Goal: Task Accomplishment & Management: Complete application form

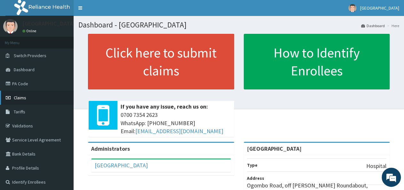
click at [30, 99] on link "Claims" at bounding box center [37, 98] width 74 height 14
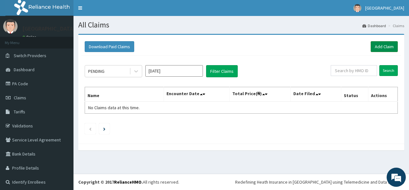
click at [372, 48] on link "Add Claim" at bounding box center [384, 46] width 27 height 11
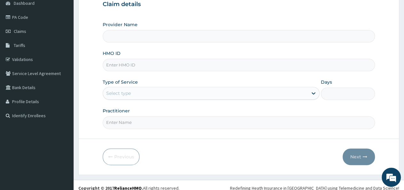
scroll to position [67, 0]
type input "[GEOGRAPHIC_DATA]"
click at [141, 65] on input "HMO ID" at bounding box center [239, 65] width 272 height 12
type input "DSS/10003/A"
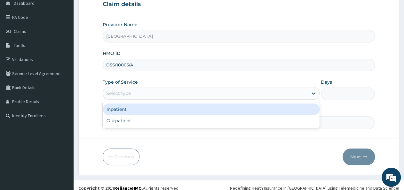
click at [138, 95] on div "Select type" at bounding box center [205, 93] width 204 height 10
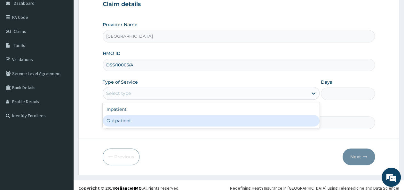
click at [128, 121] on div "Outpatient" at bounding box center [211, 121] width 216 height 12
type input "1"
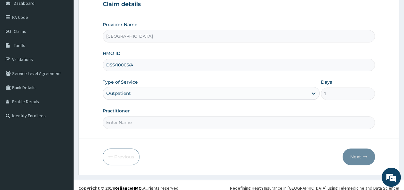
click at [123, 122] on input "Practitioner" at bounding box center [239, 122] width 272 height 12
type input "DR UDO"
click at [360, 156] on button "Next" at bounding box center [358, 157] width 32 height 17
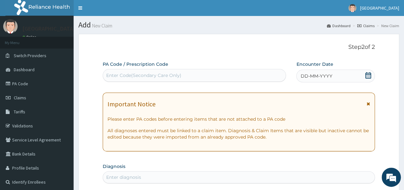
click at [138, 70] on div "Enter Code(Secondary Care Only)" at bounding box center [194, 75] width 183 height 13
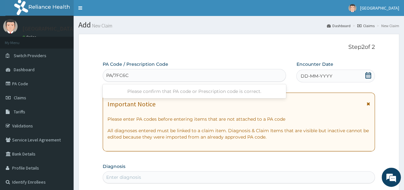
type input "PA/7FC6CB"
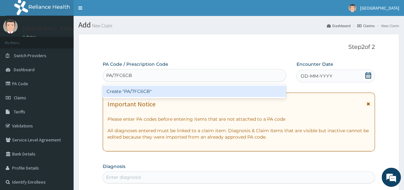
click at [224, 93] on div "Create "PA/7FC6CB"" at bounding box center [194, 92] width 183 height 12
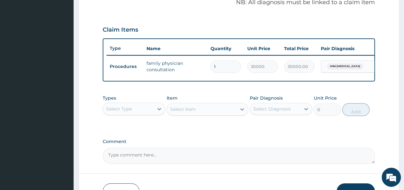
scroll to position [245, 0]
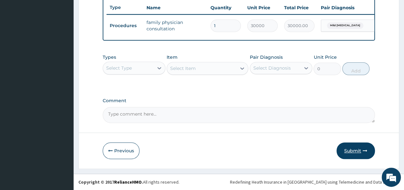
click at [358, 150] on button "Submit" at bounding box center [355, 151] width 38 height 17
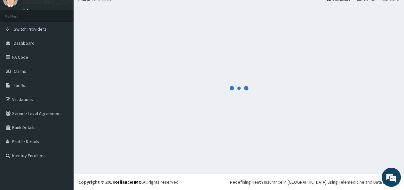
scroll to position [26, 0]
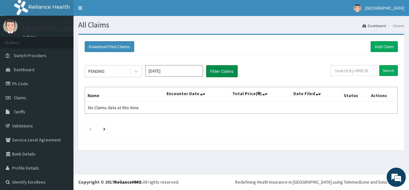
click at [211, 74] on button "Filter Claims" at bounding box center [222, 71] width 32 height 12
click at [115, 73] on div "PENDING" at bounding box center [107, 71] width 44 height 10
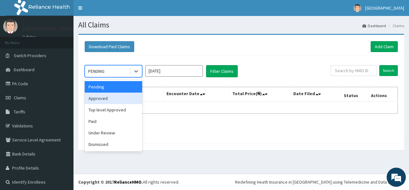
click at [113, 102] on div "Approved" at bounding box center [114, 99] width 58 height 12
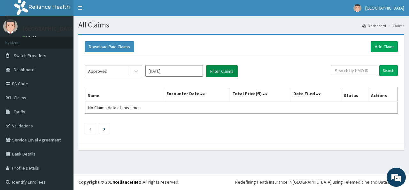
click at [213, 69] on button "Filter Claims" at bounding box center [222, 71] width 32 height 12
